Goal: Task Accomplishment & Management: Use online tool/utility

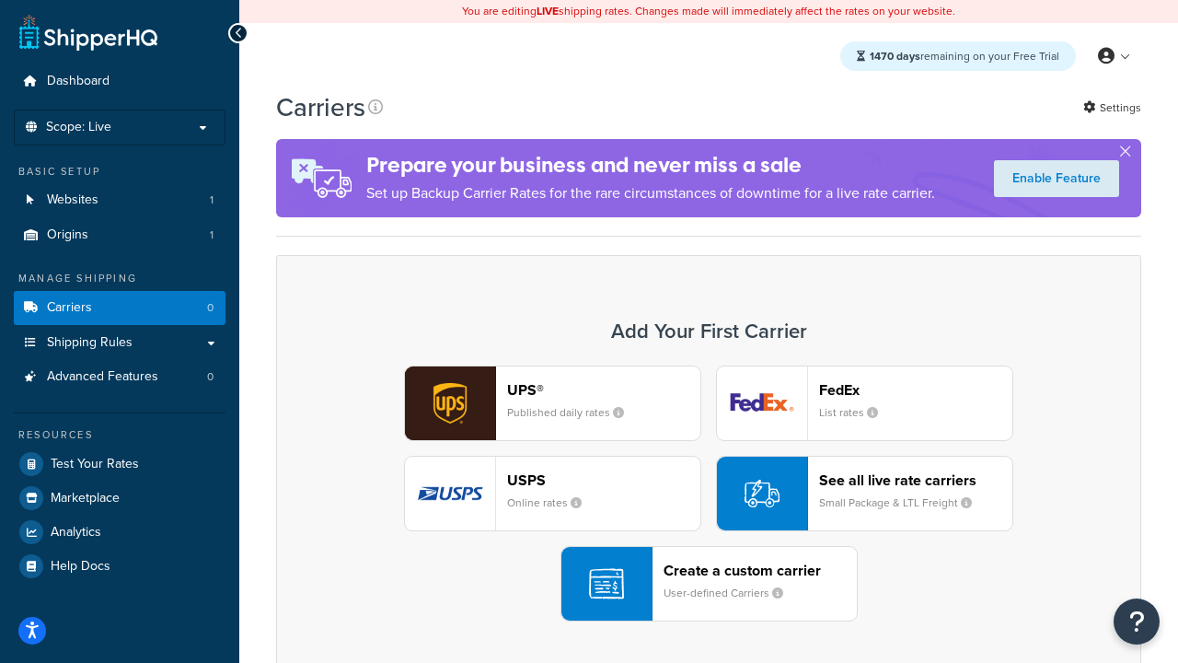
click at [709, 493] on div "UPS® Published daily rates FedEx List rates USPS Online rates See all live rate…" at bounding box center [708, 493] width 827 height 256
click at [916, 389] on header "FedEx" at bounding box center [915, 389] width 193 height 17
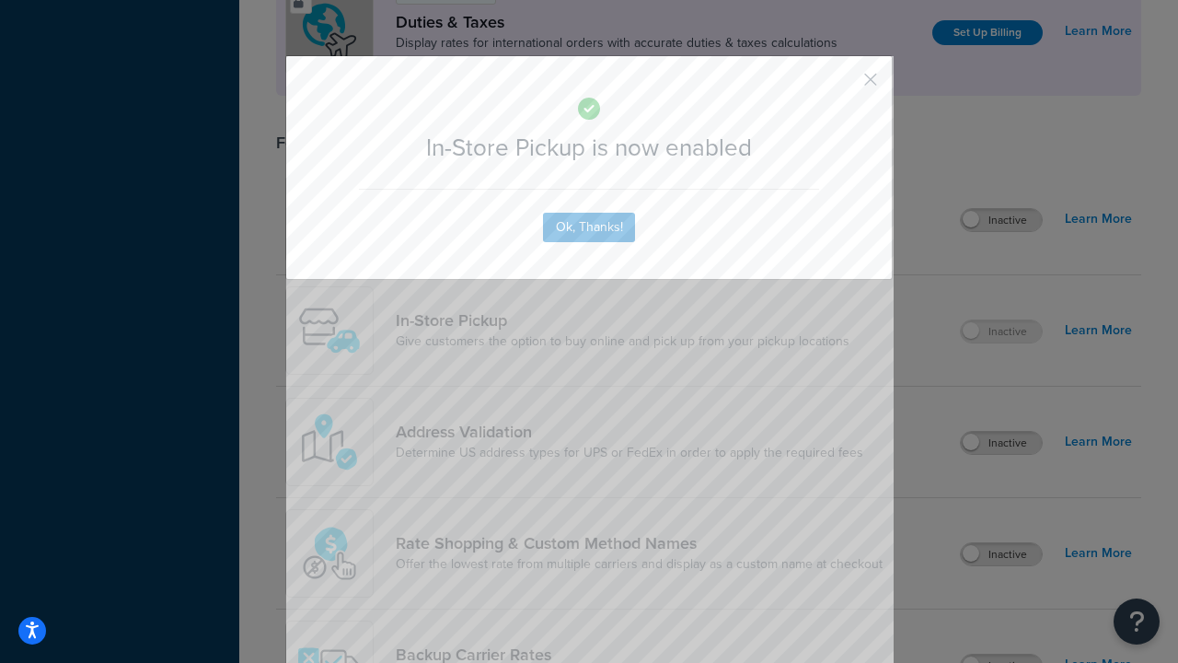
click at [843, 86] on button "button" at bounding box center [843, 86] width 5 height 5
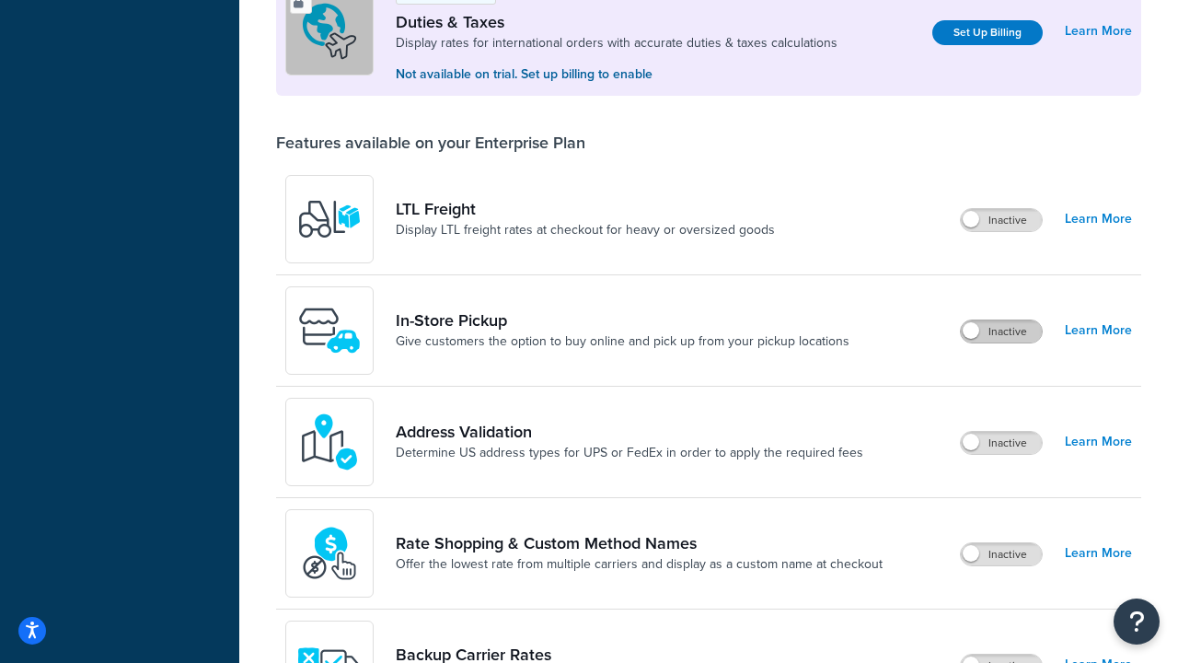
scroll to position [561, 0]
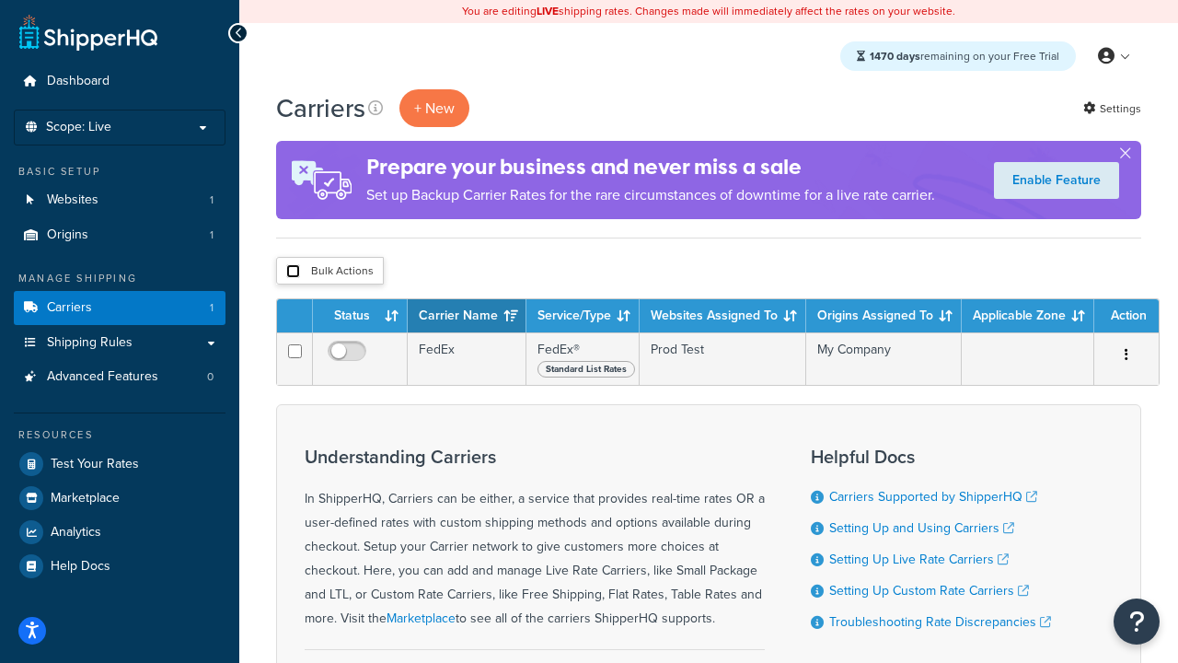
click at [293, 272] on input "checkbox" at bounding box center [293, 271] width 14 height 14
checkbox input "true"
click at [0, 0] on button "Delete" at bounding box center [0, 0] width 0 height 0
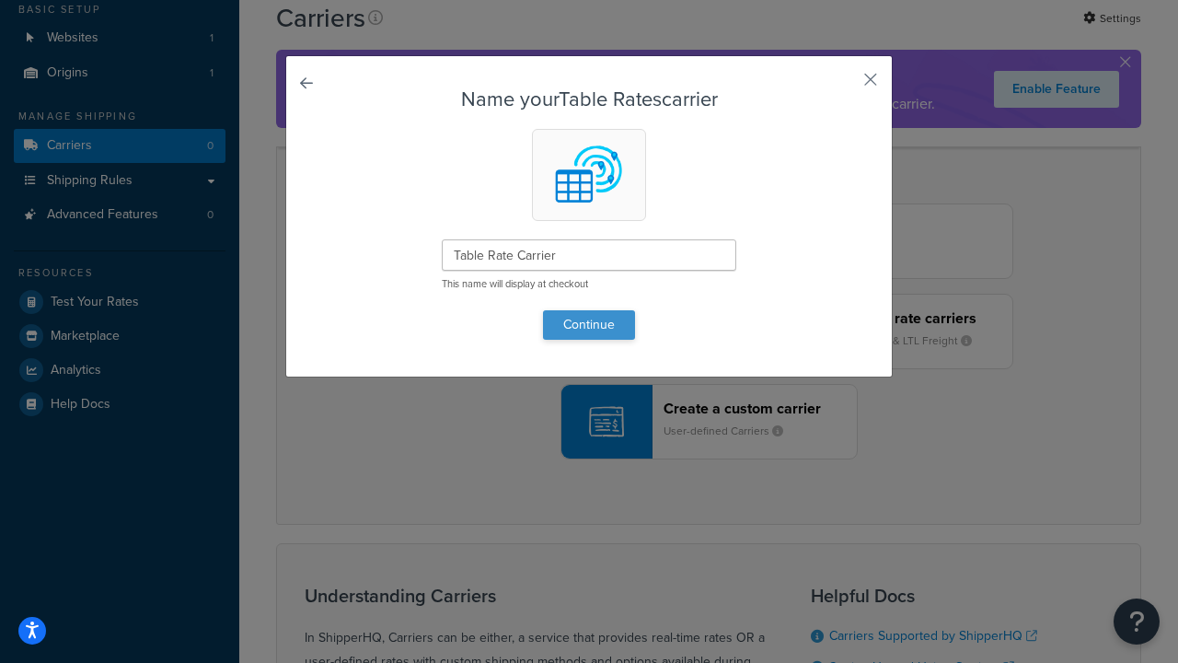
type input "Table Rate Carrier"
click at [589, 324] on button "Continue" at bounding box center [589, 324] width 92 height 29
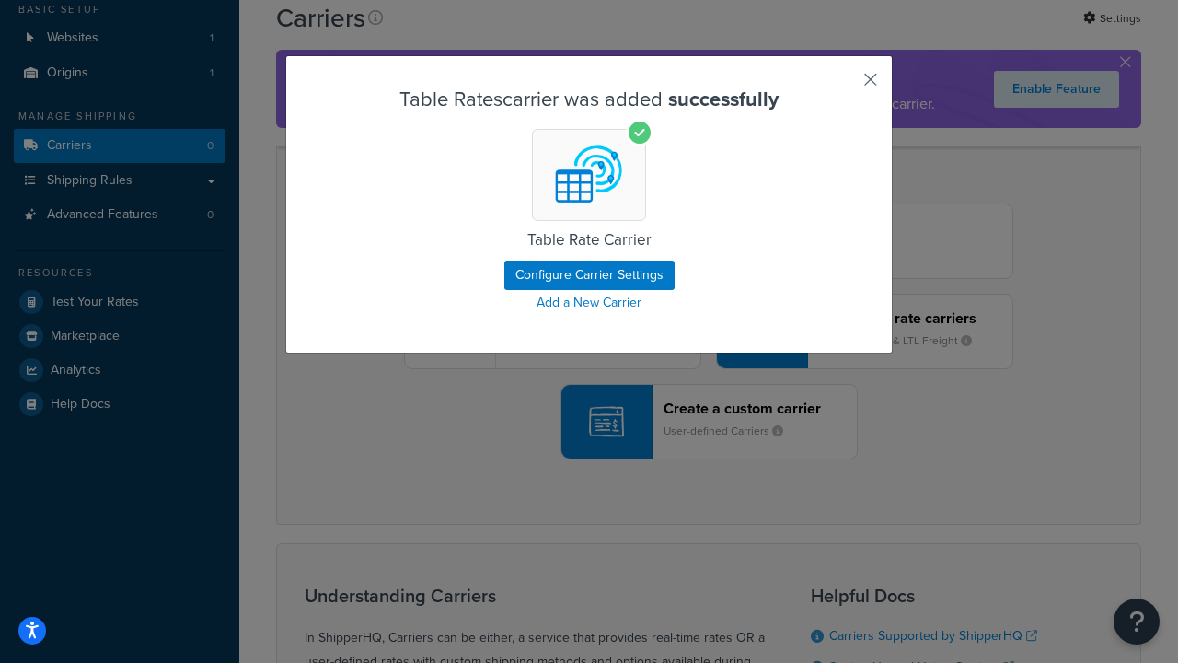
click at [843, 86] on button "button" at bounding box center [843, 86] width 5 height 5
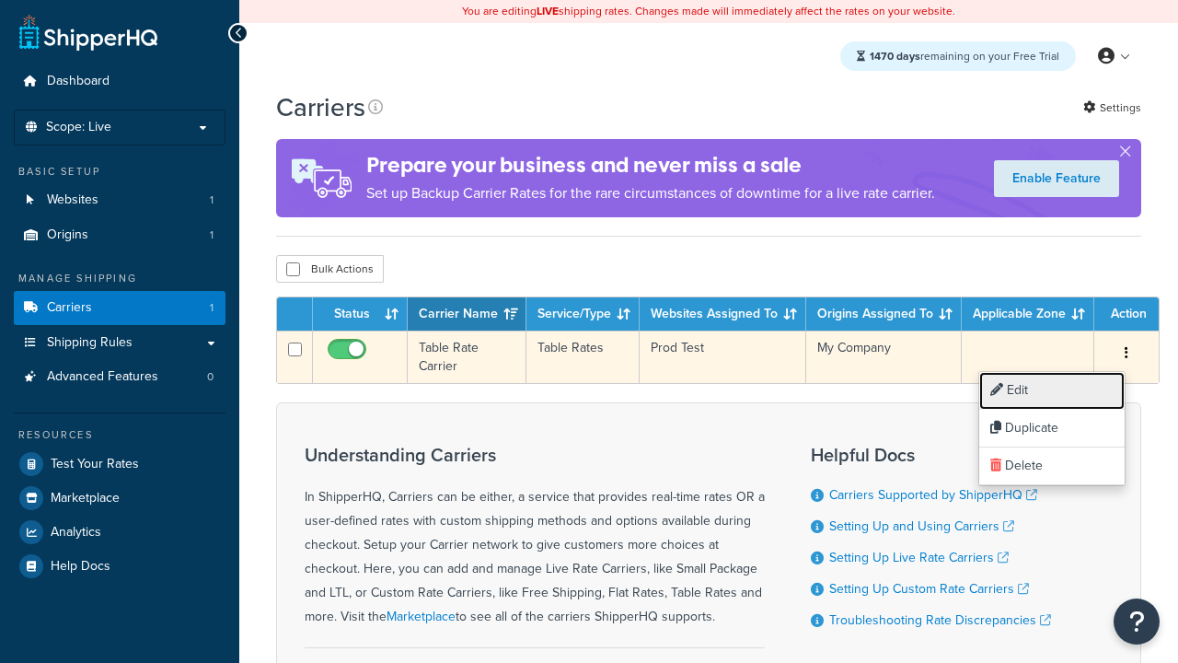
click at [1052, 390] on link "Edit" at bounding box center [1051, 391] width 145 height 38
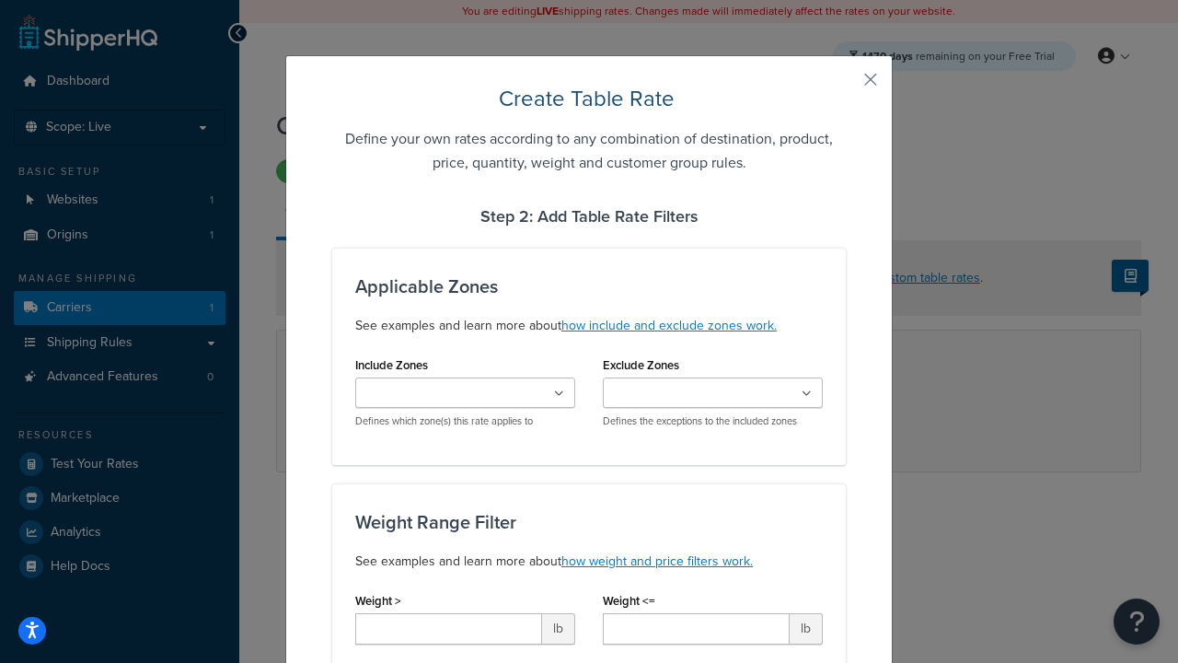
type input "10"
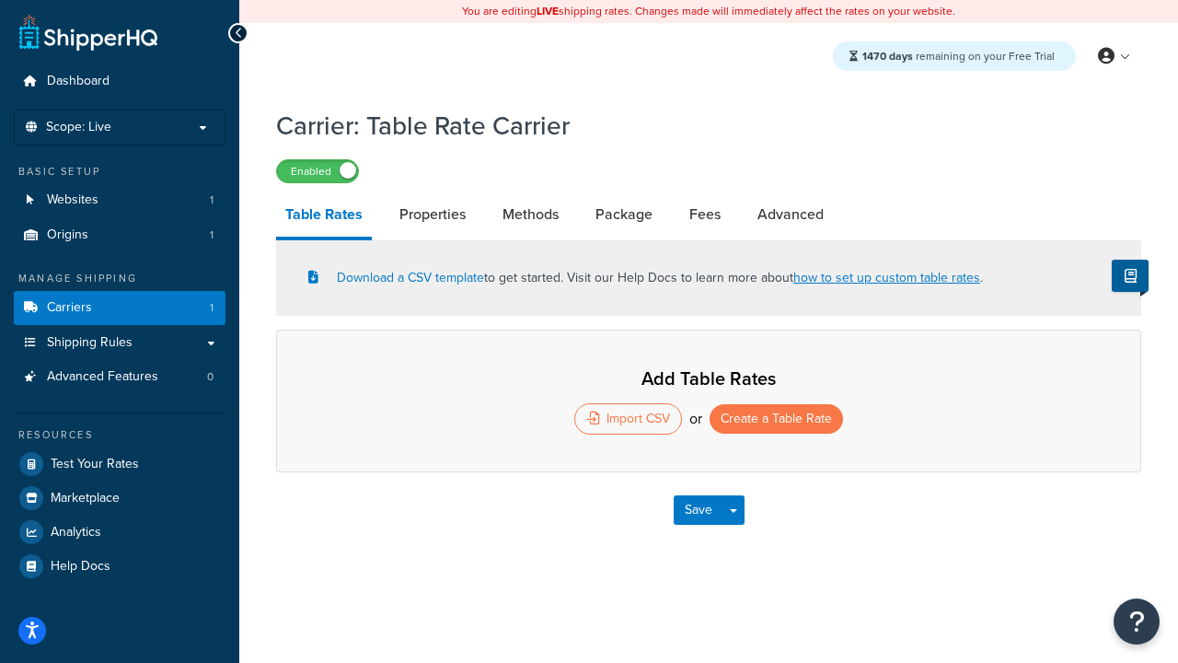
select select "25"
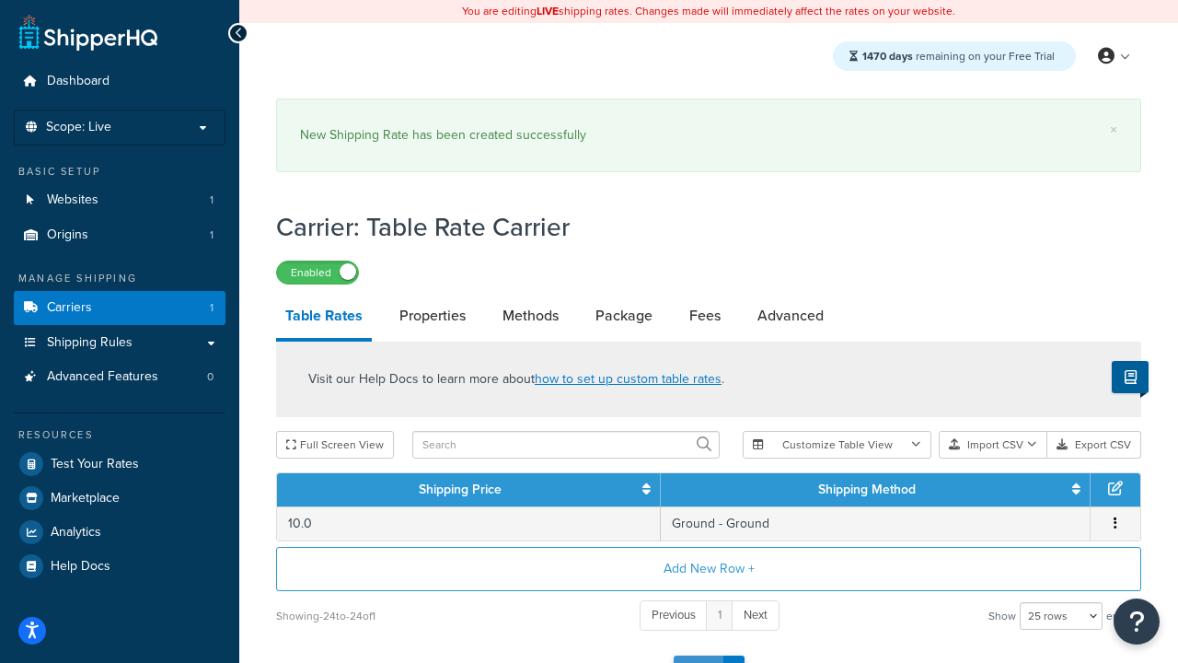
click at [698, 655] on button "Save" at bounding box center [699, 669] width 50 height 29
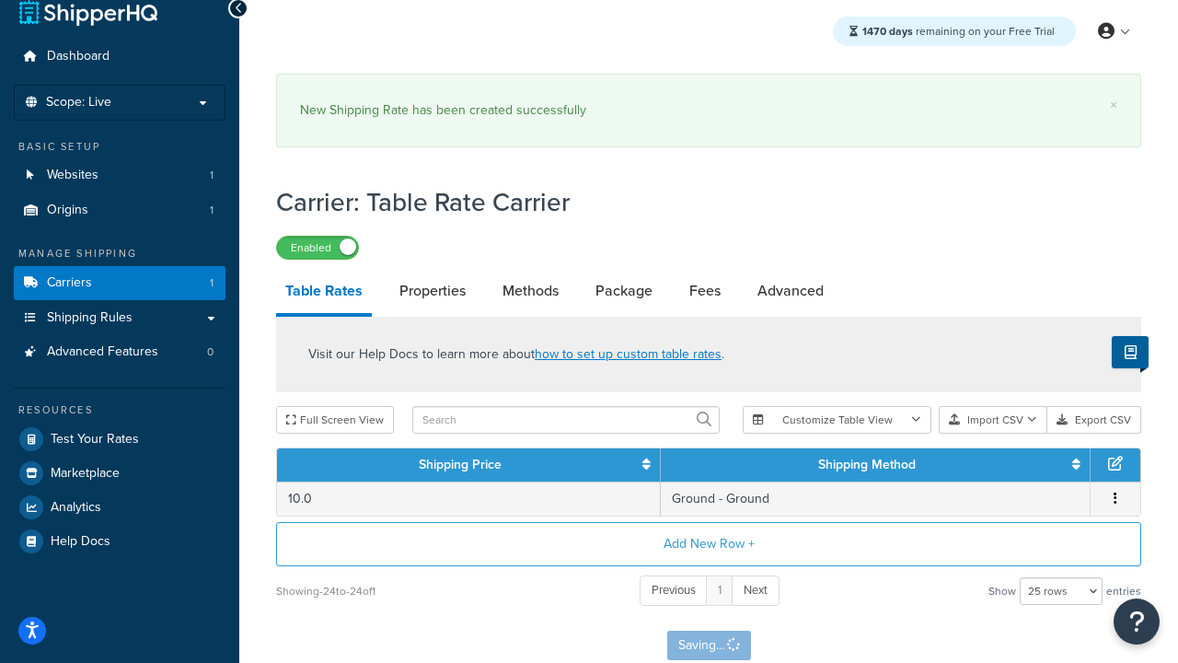
scroll to position [0, 0]
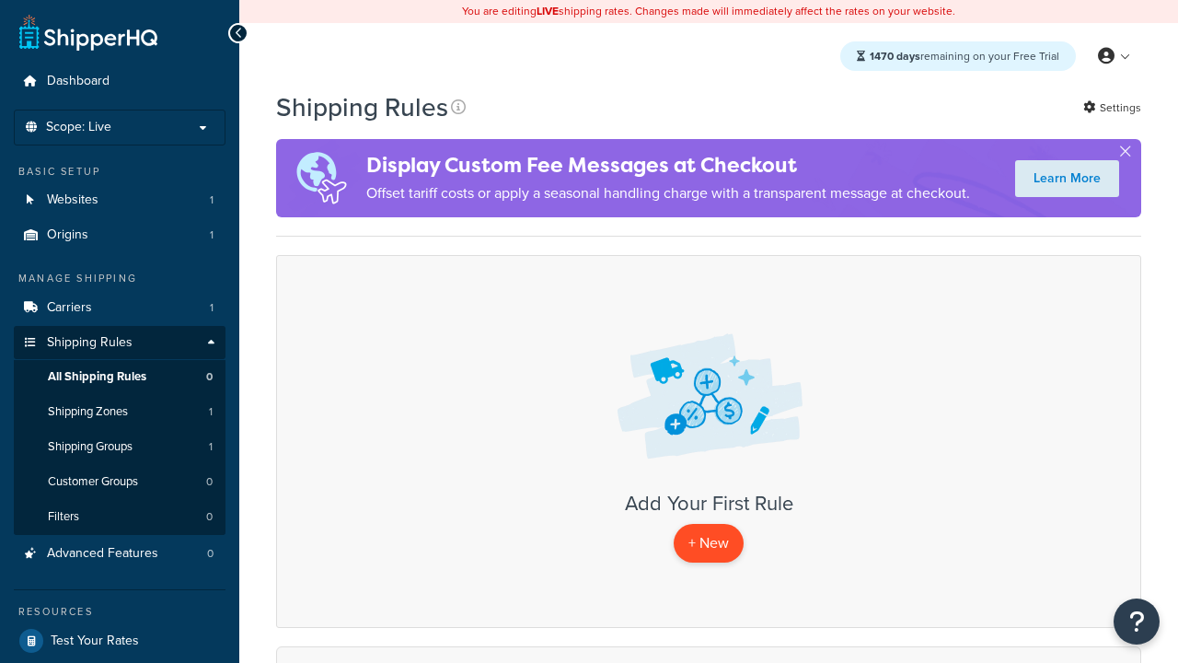
click at [709, 543] on p "+ New" at bounding box center [709, 543] width 70 height 38
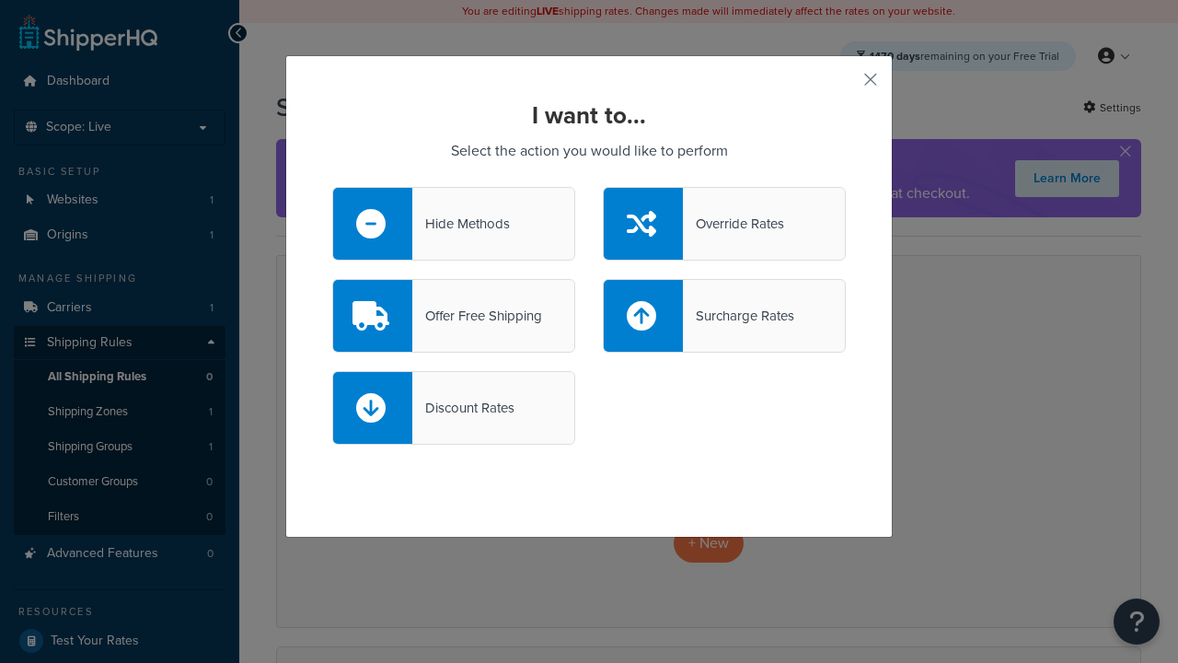
click at [724, 224] on div "Override Rates" at bounding box center [733, 224] width 101 height 26
click at [0, 0] on input "Override Rates" at bounding box center [0, 0] width 0 height 0
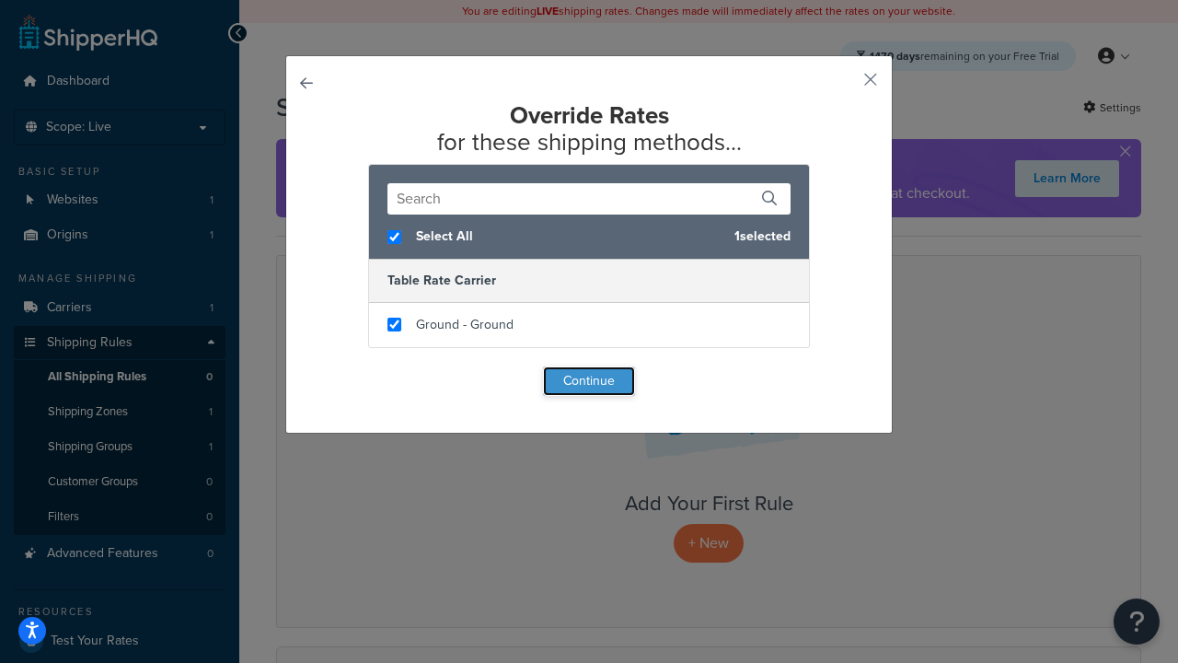
click at [589, 381] on button "Continue" at bounding box center [589, 380] width 92 height 29
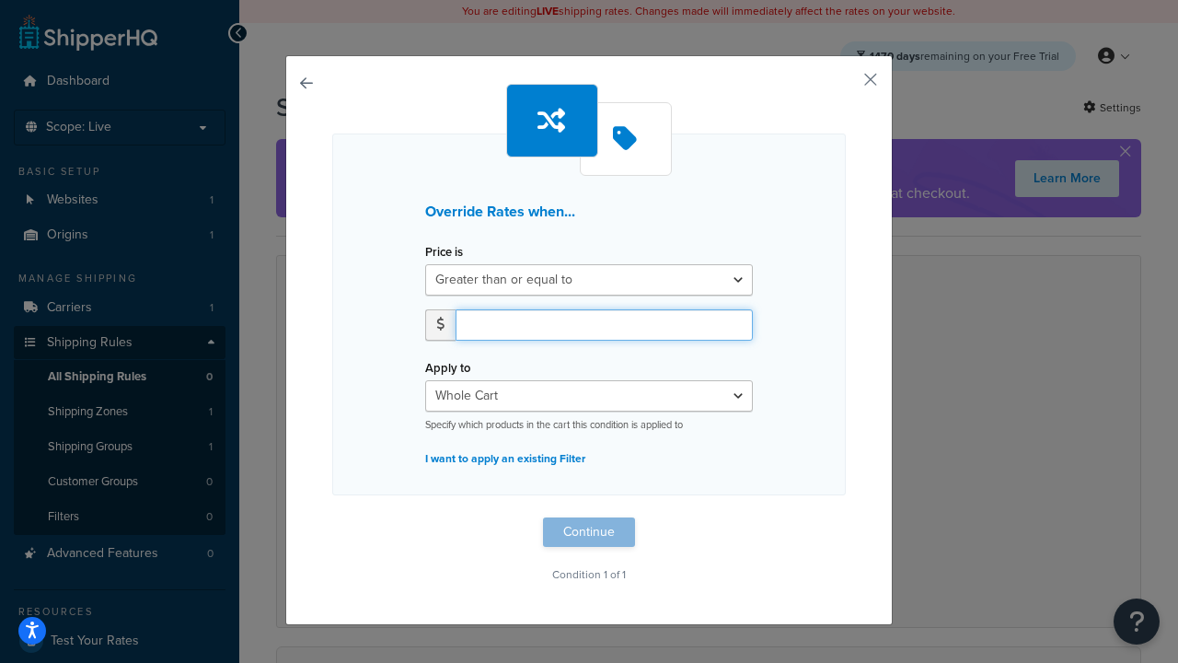
click at [604, 324] on input "number" at bounding box center [604, 324] width 297 height 31
type input "100"
click at [589, 532] on button "Continue" at bounding box center [589, 531] width 92 height 29
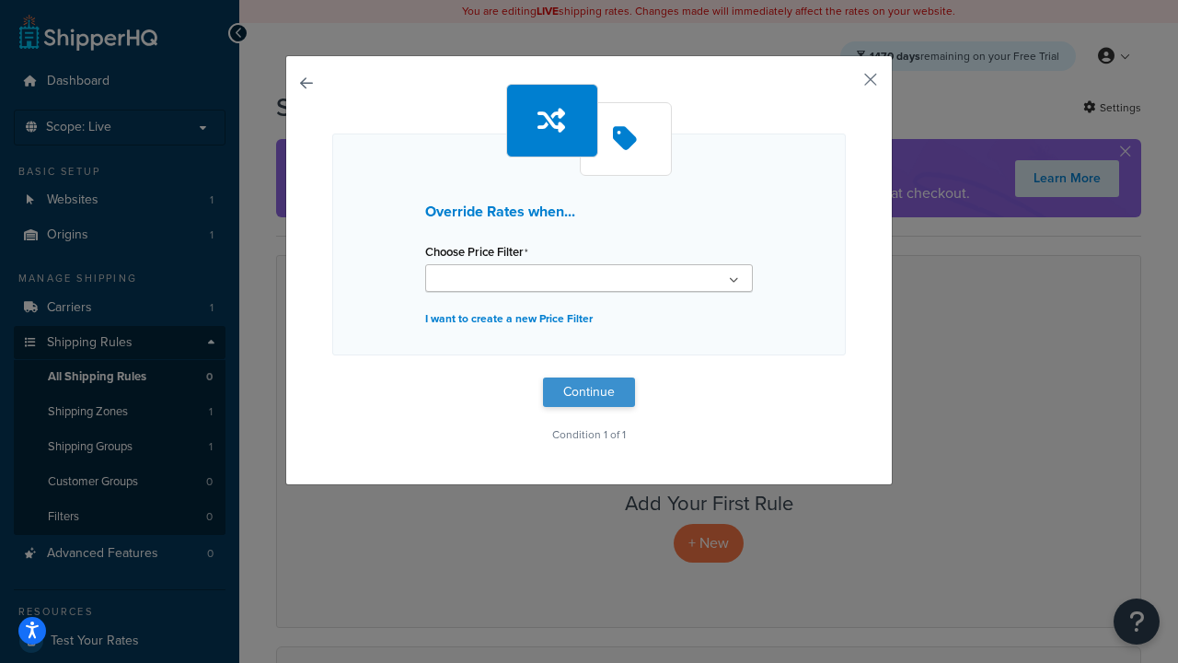
click at [589, 392] on button "Continue" at bounding box center [589, 391] width 92 height 29
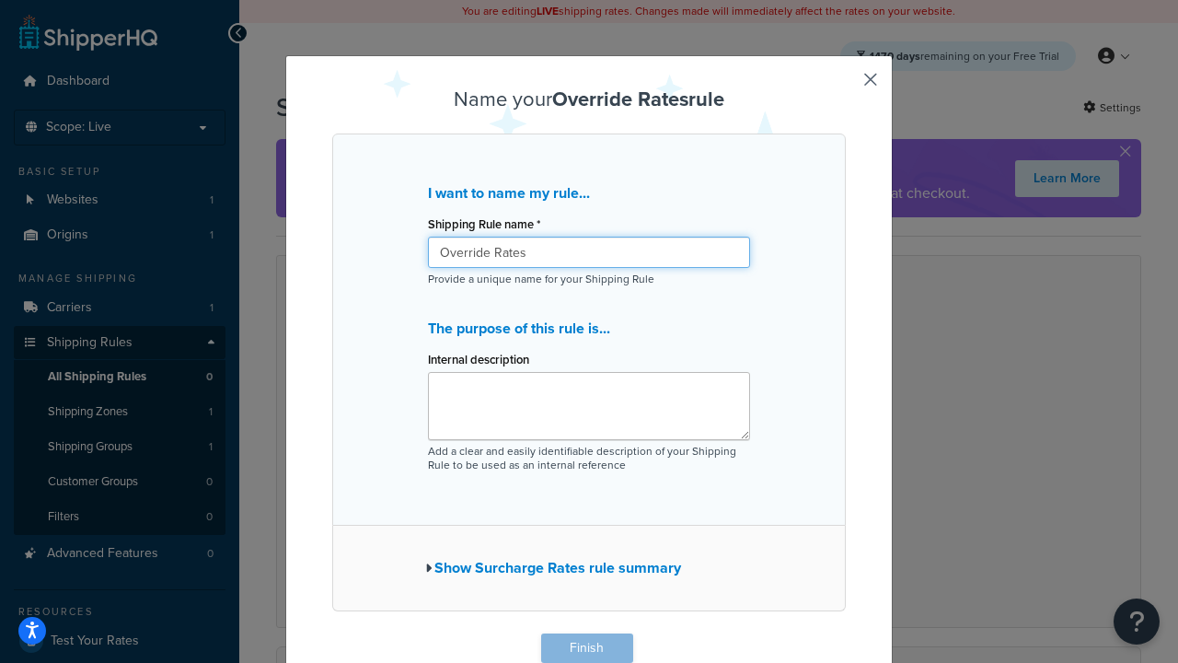
type input "Override Rates"
click at [586, 648] on button "Finish" at bounding box center [587, 647] width 92 height 29
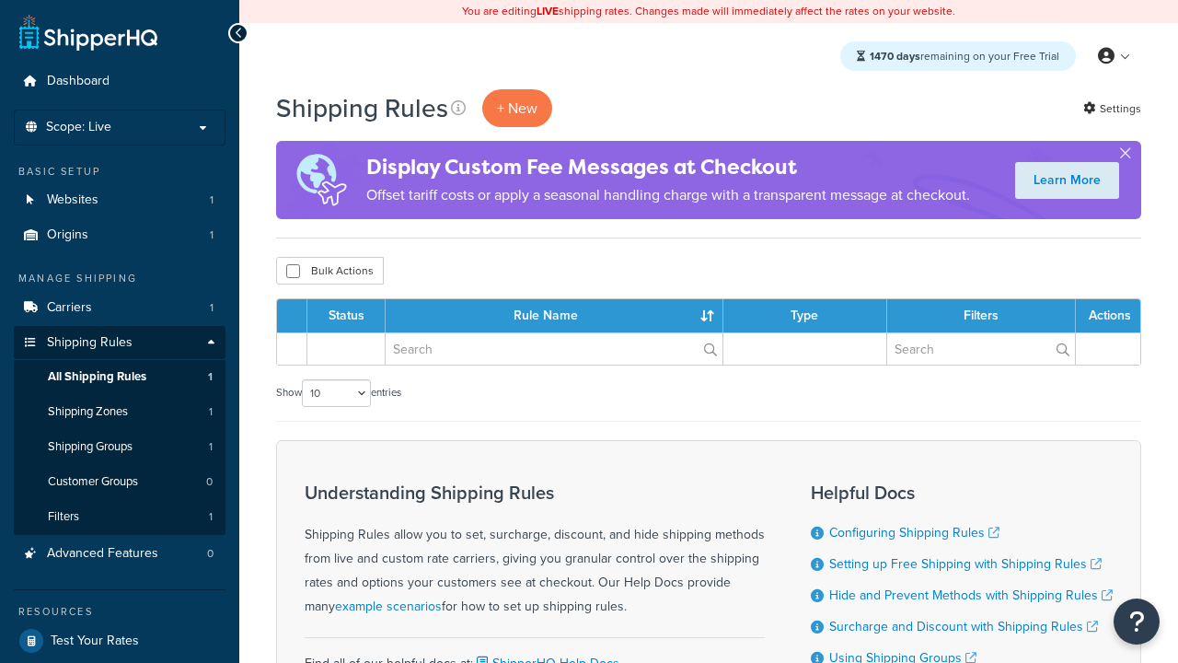
click at [352, 317] on th "Status" at bounding box center [346, 315] width 78 height 33
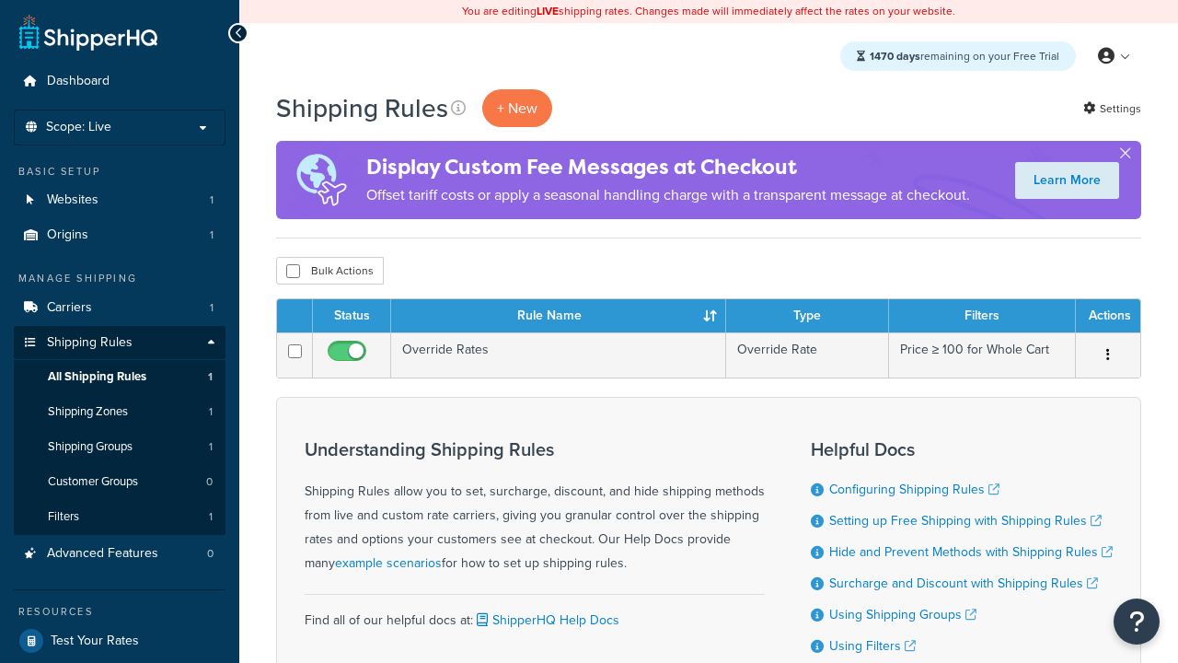
click at [352, 317] on th "Status" at bounding box center [352, 315] width 78 height 33
click at [558, 317] on th "Rule Name" at bounding box center [558, 315] width 335 height 33
click at [807, 317] on th "Type" at bounding box center [807, 315] width 163 height 33
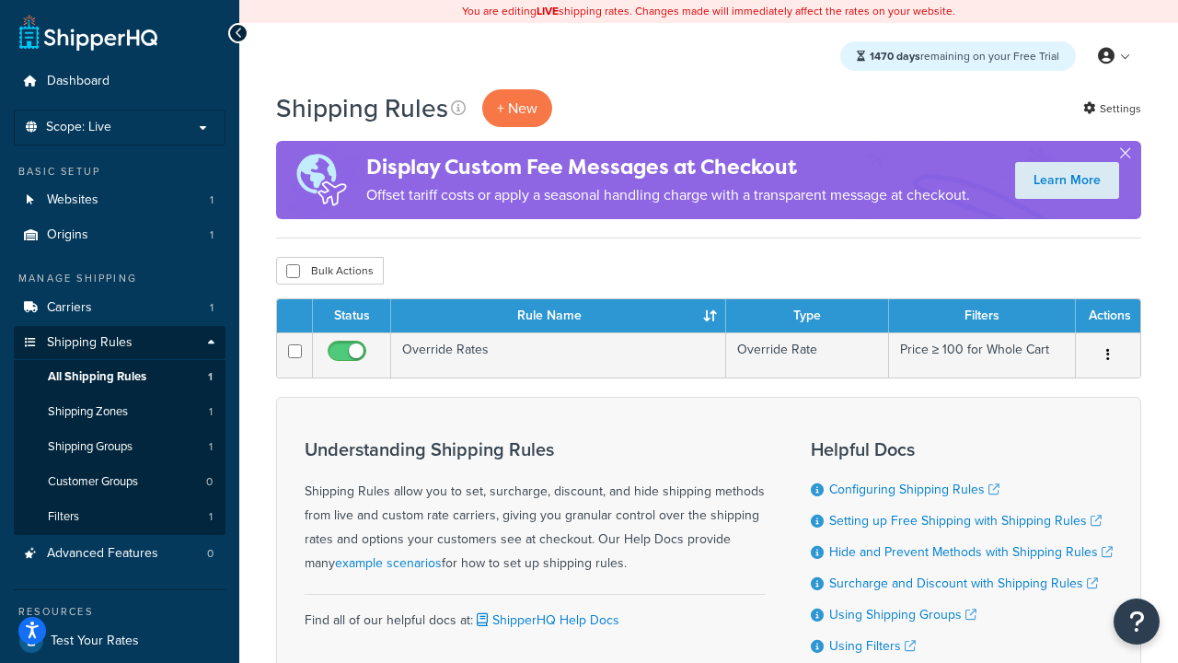
click at [982, 317] on th "Filters" at bounding box center [982, 315] width 187 height 33
click at [1107, 317] on th "Actions" at bounding box center [1108, 315] width 64 height 33
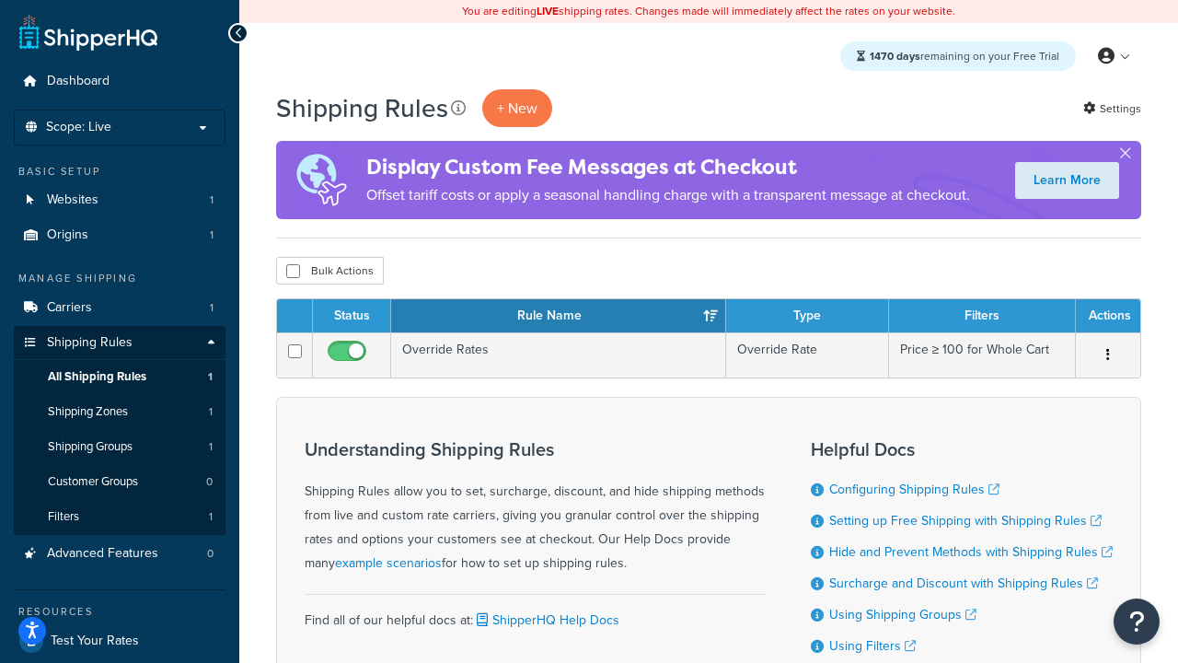
click at [458, 108] on icon at bounding box center [458, 107] width 15 height 15
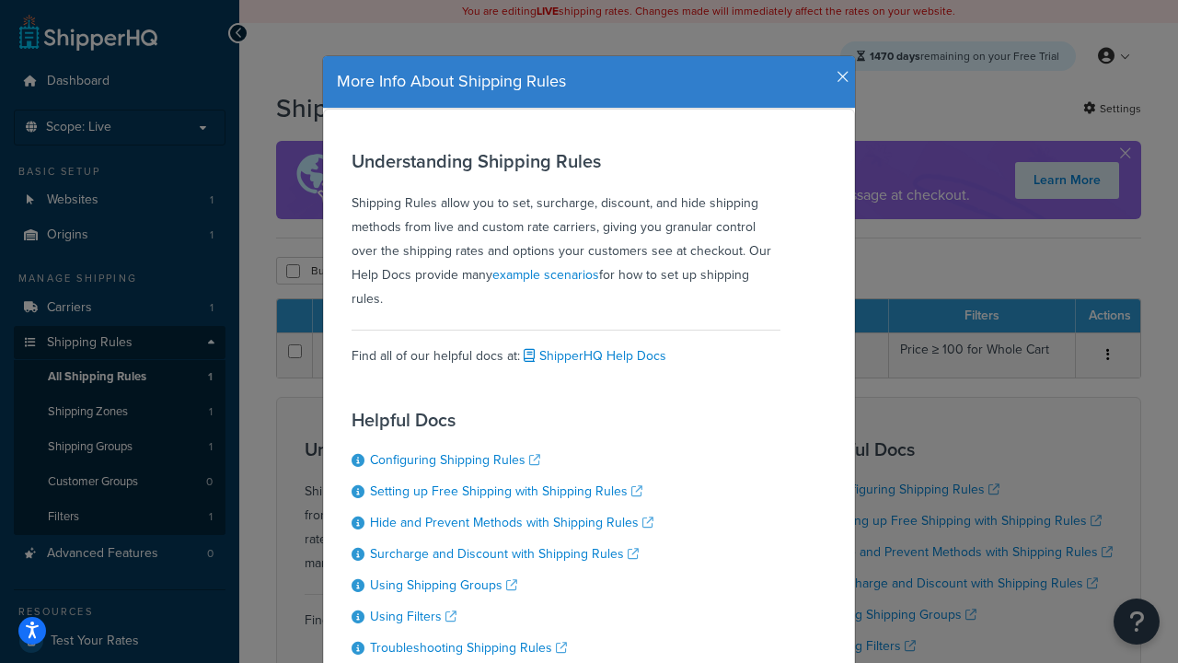
click at [838, 70] on icon "button" at bounding box center [843, 77] width 13 height 17
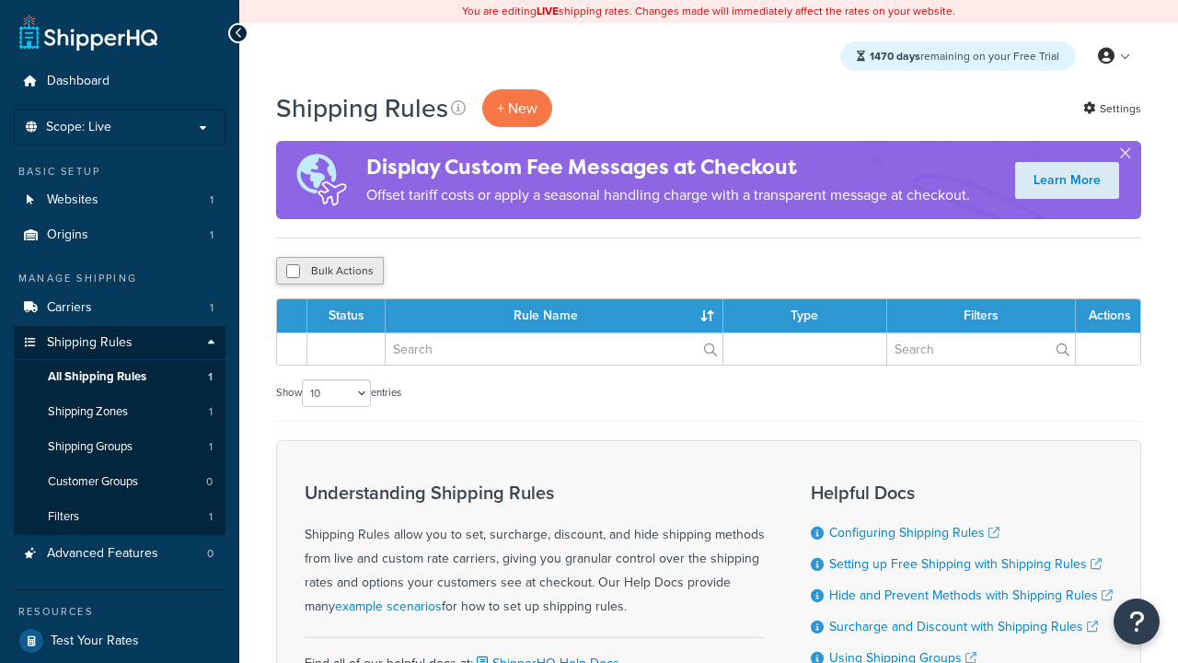
click at [330, 272] on button "Bulk Actions" at bounding box center [330, 271] width 108 height 28
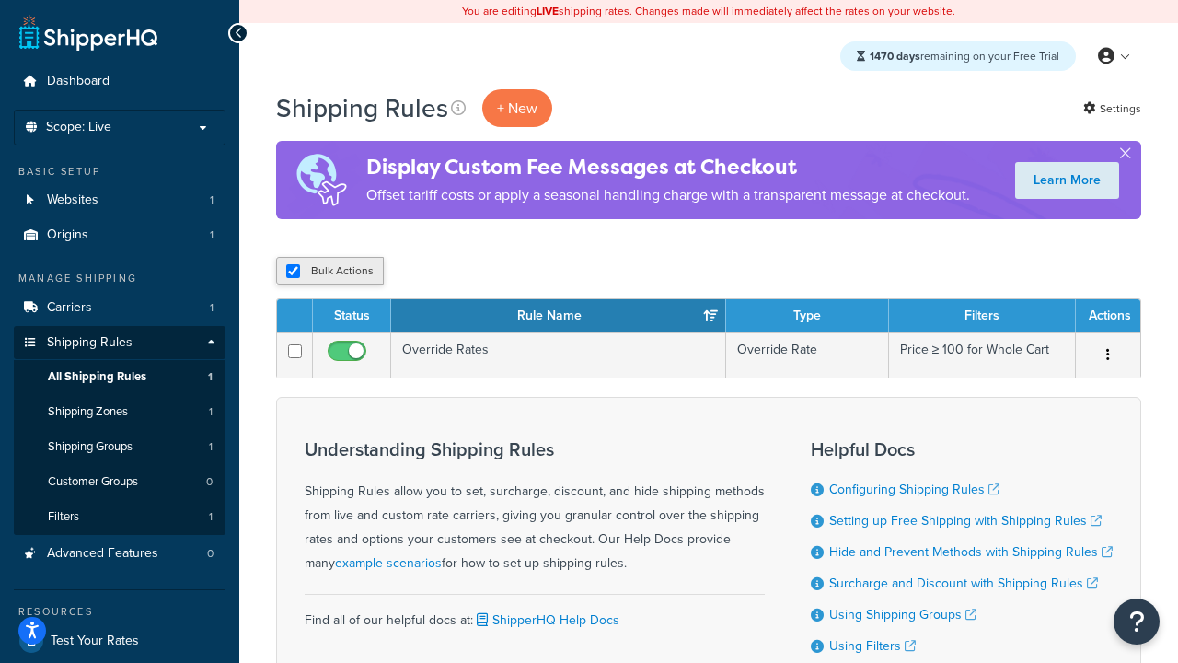
click at [330, 272] on button "Bulk Actions" at bounding box center [330, 271] width 108 height 28
checkbox input "true"
click at [495, 272] on button "Delete" at bounding box center [491, 271] width 64 height 28
